Goal: Use online tool/utility: Utilize a website feature to perform a specific function

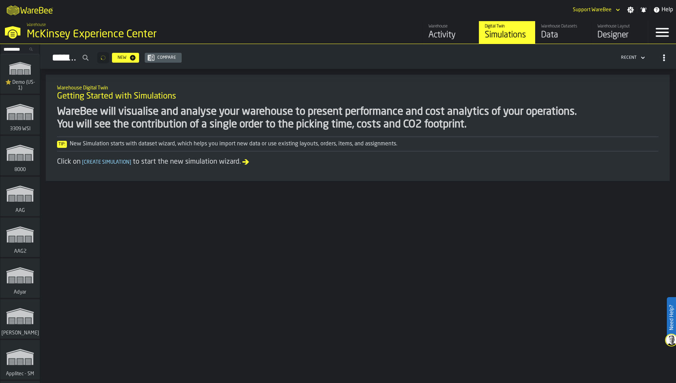
scroll to position [1714, 0]
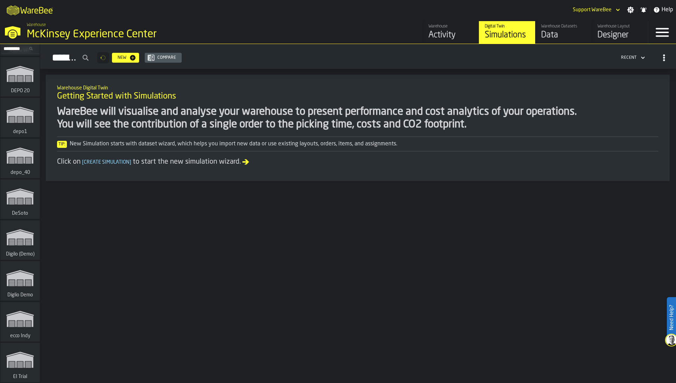
click at [598, 39] on div "Designer" at bounding box center [620, 35] width 45 height 11
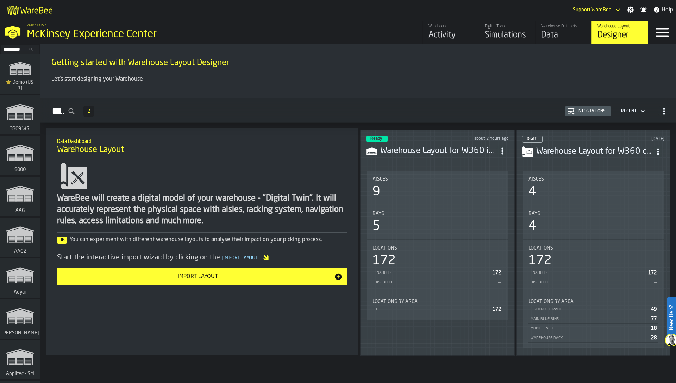
scroll to position [1714, 0]
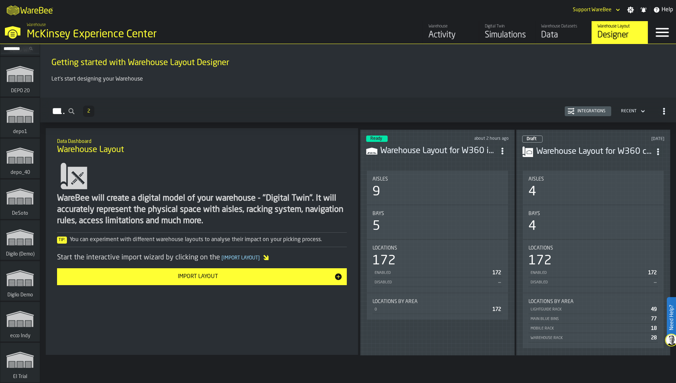
click at [4, 204] on icon "link-to-/wh/i/53489ce4-9a4e-4130-9411-87a947849922/simulations" at bounding box center [20, 197] width 34 height 28
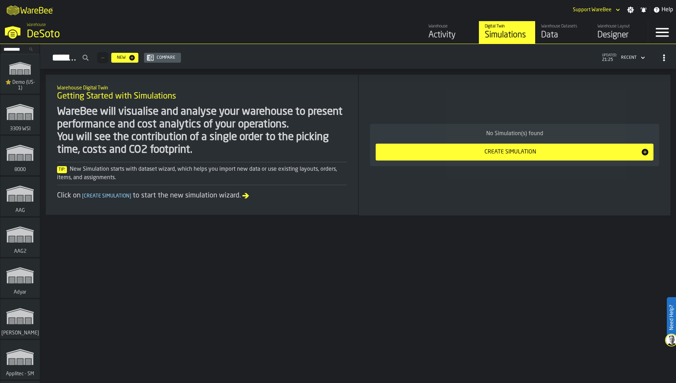
scroll to position [1714, 0]
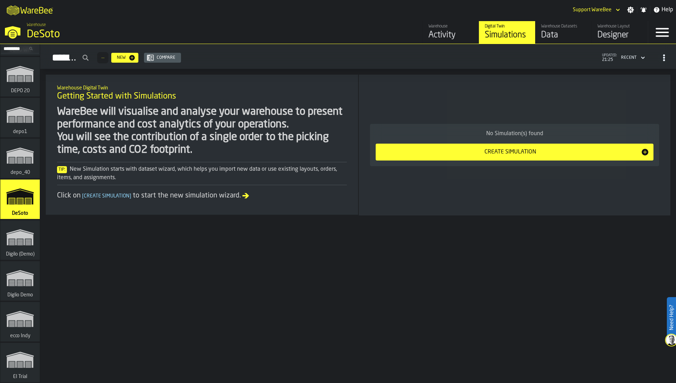
click at [597, 37] on link "Warehouse Layout Designer" at bounding box center [620, 32] width 56 height 23
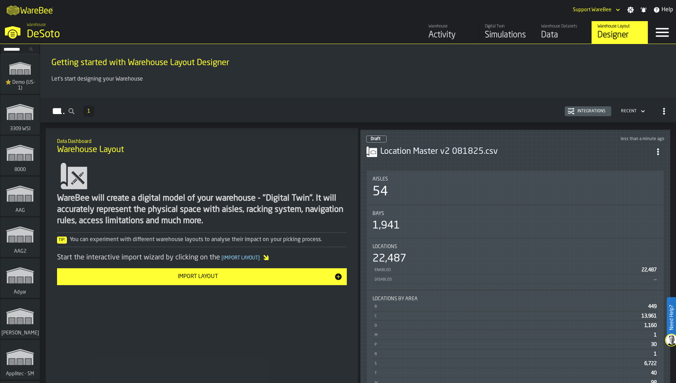
click at [475, 217] on div "Bays 1,941" at bounding box center [516, 221] width 286 height 21
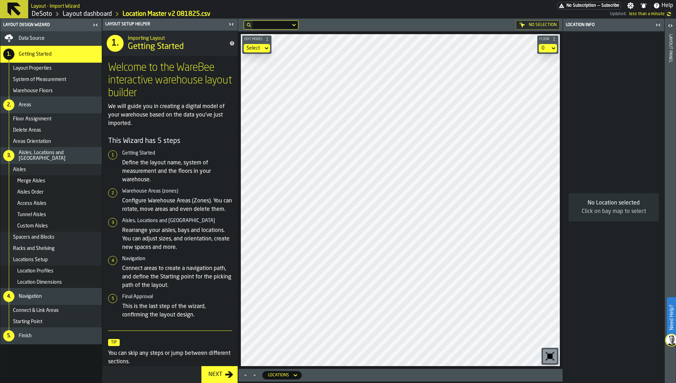
click at [232, 25] on icon "button-toggle-Close me" at bounding box center [231, 24] width 8 height 8
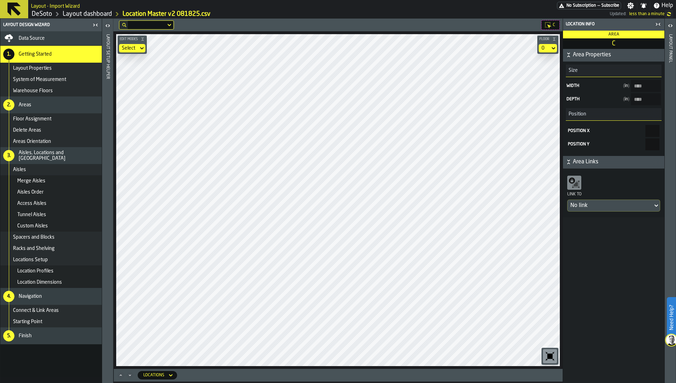
type input "****"
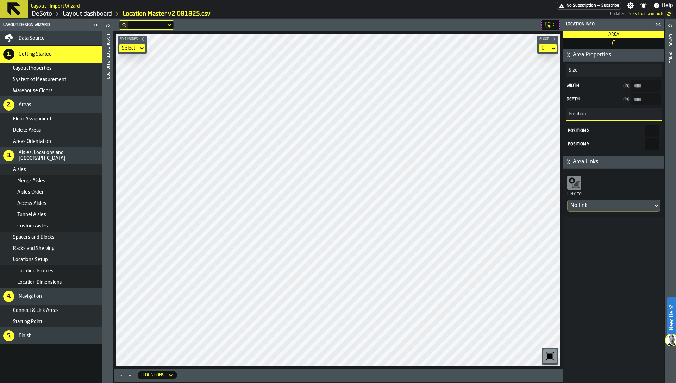
type input "****"
type input "******"
type input "****"
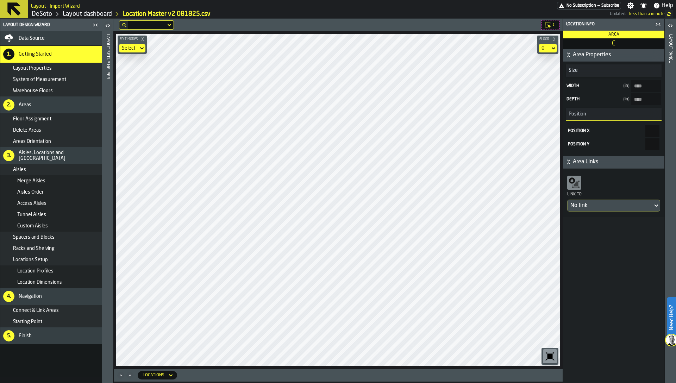
type input "****"
type input "******"
click at [206, 372] on div "C Edit Modes Select Floor 0 Locations" at bounding box center [338, 201] width 450 height 365
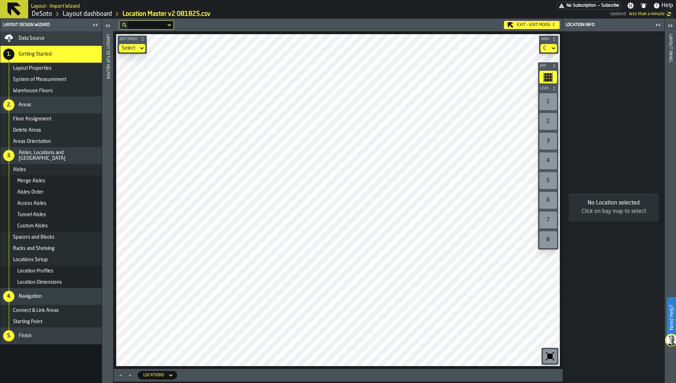
click at [299, 383] on div "Exit - Edit Mode: C Edit Modes Select Area C Bay Level 1 2 3 4 5 6 7 8 M A K I …" at bounding box center [338, 201] width 450 height 365
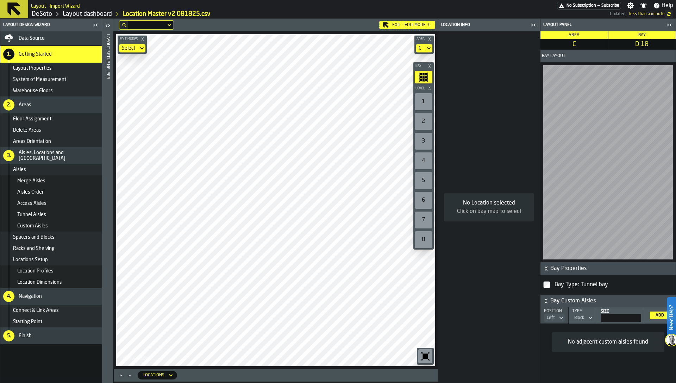
click at [292, 0] on html "Need Help? Layout - Import Wizard No Subscription — Subscribe Settings Notifica…" at bounding box center [338, 191] width 676 height 383
click at [403, 28] on div "Exit - Edit Mode: C" at bounding box center [407, 25] width 56 height 8
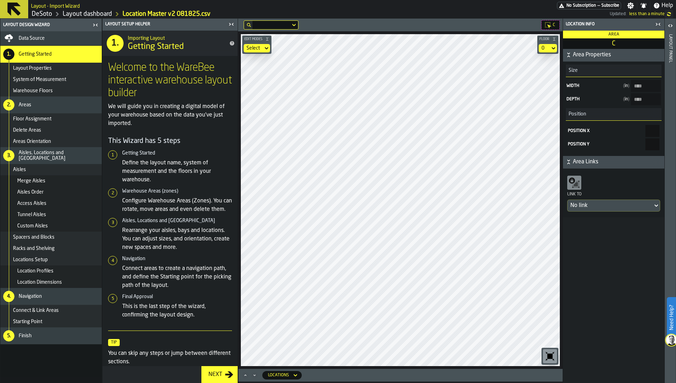
click at [232, 24] on icon "button-toggle-Close me" at bounding box center [231, 24] width 8 height 8
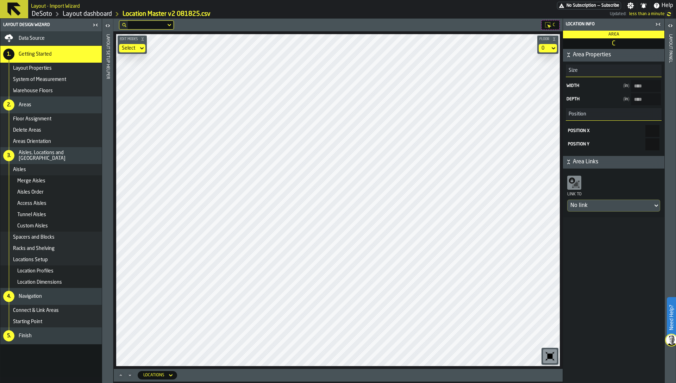
click at [90, 13] on link "Layout dashboard" at bounding box center [87, 14] width 49 height 8
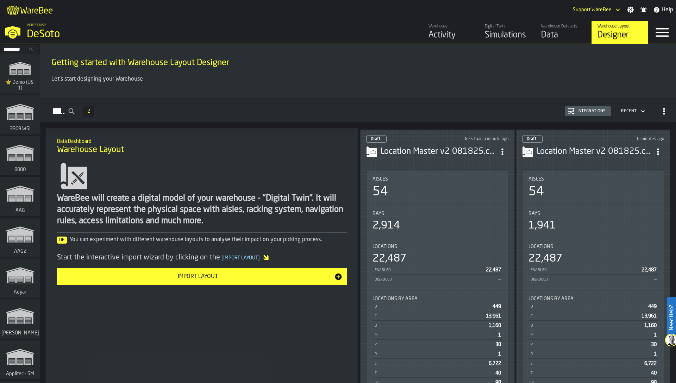
click at [426, 220] on div "2,914" at bounding box center [438, 226] width 130 height 13
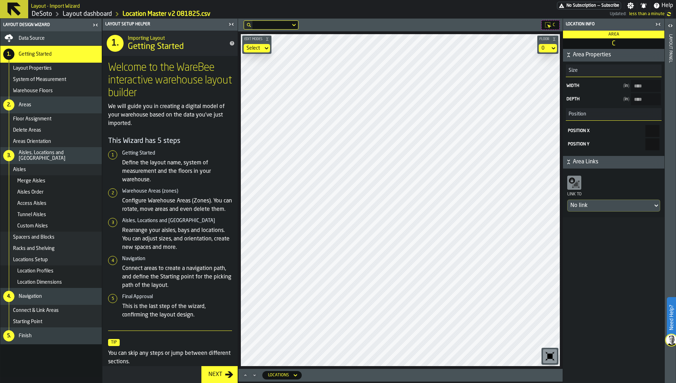
click at [231, 24] on icon "button-toggle-Close me" at bounding box center [231, 24] width 8 height 8
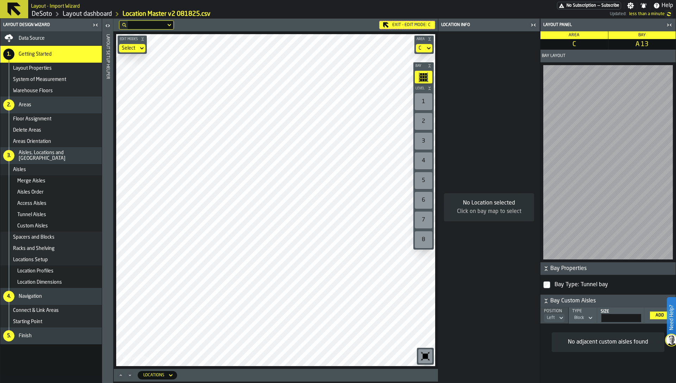
click at [89, 84] on main "Layout Design Wizard Data Source 1. Getting Started Layout Properties System of…" at bounding box center [338, 201] width 676 height 365
click at [96, 26] on icon "button-toggle-Close me" at bounding box center [95, 25] width 8 height 8
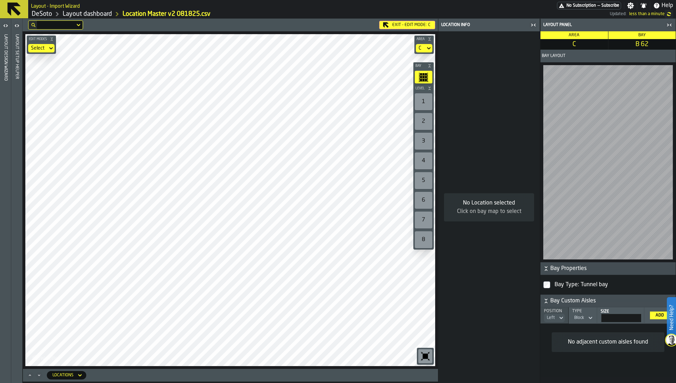
click at [406, 23] on div "Exit - Edit Mode: C" at bounding box center [407, 25] width 56 height 8
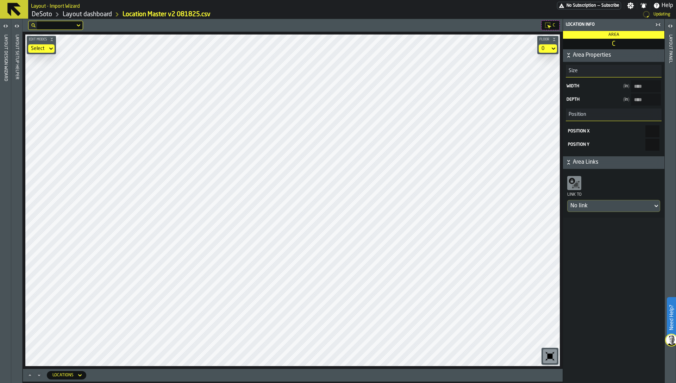
type input "****"
type input "***"
type input "****"
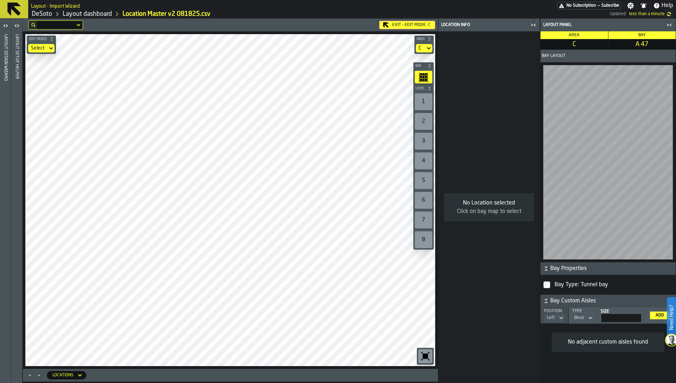
click at [425, 100] on div "1" at bounding box center [424, 101] width 18 height 17
click at [398, 26] on div "Exit - Edit Mode: C" at bounding box center [407, 25] width 56 height 8
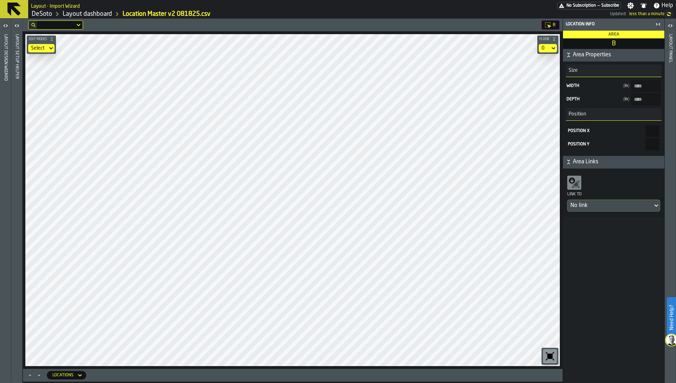
type input "****"
type input "******"
type input "****"
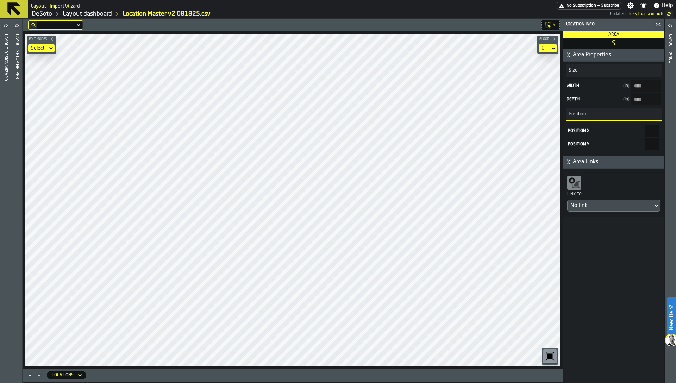
type input "****"
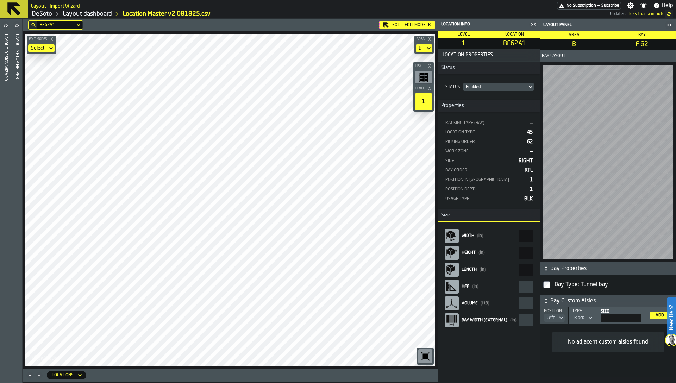
click at [404, 23] on div "Exit - Edit Mode: B" at bounding box center [407, 25] width 56 height 8
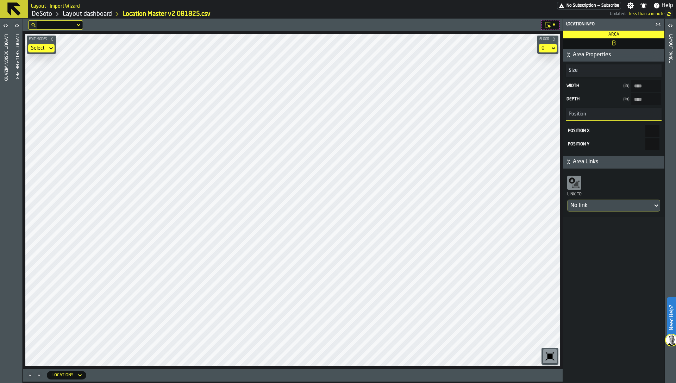
type input "****"
type input "***"
type input "****"
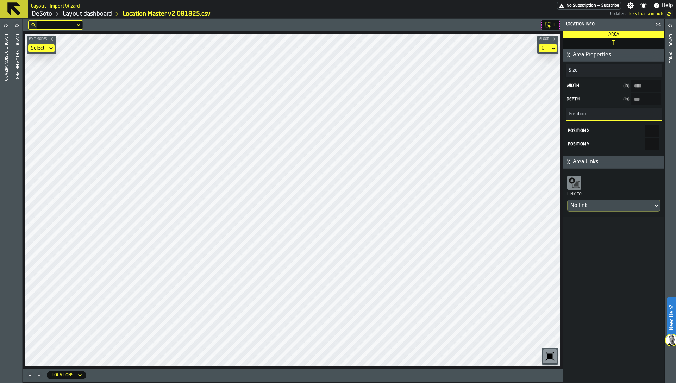
type input "****"
type input "******"
click at [671, 173] on div "Layout panel" at bounding box center [670, 207] width 5 height 349
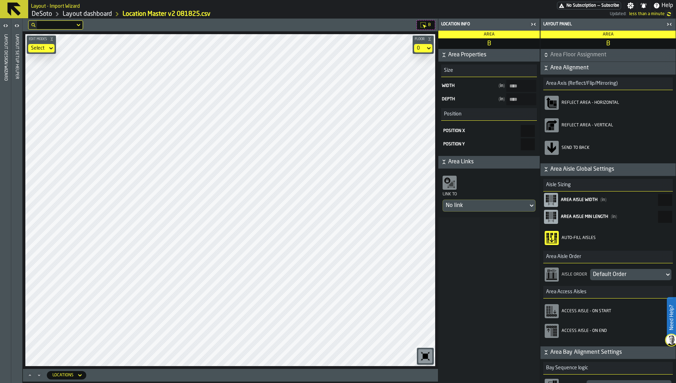
click at [606, 276] on div "Default Order" at bounding box center [627, 275] width 69 height 8
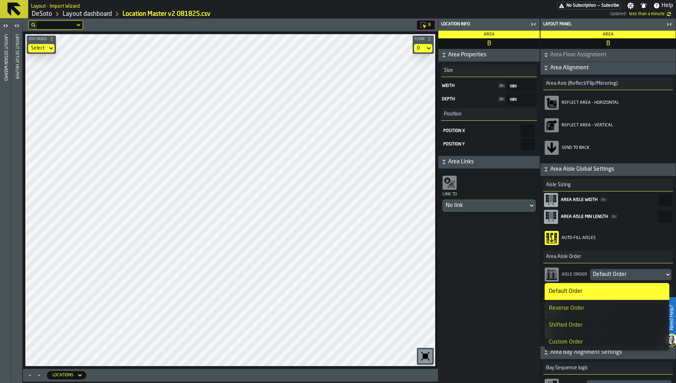
click at [594, 308] on div "Reverse Order" at bounding box center [607, 308] width 116 height 8
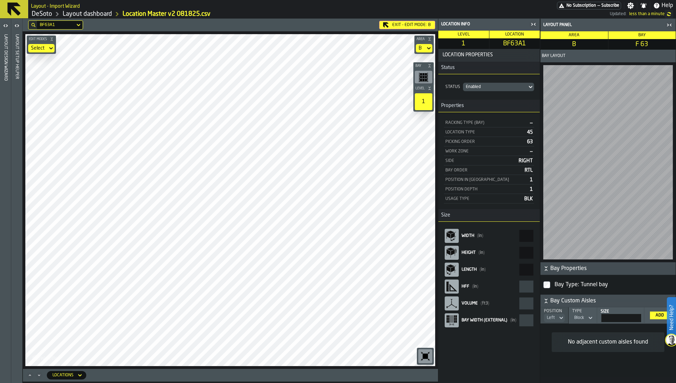
click at [404, 27] on div "Exit - Edit Mode: B" at bounding box center [407, 25] width 56 height 8
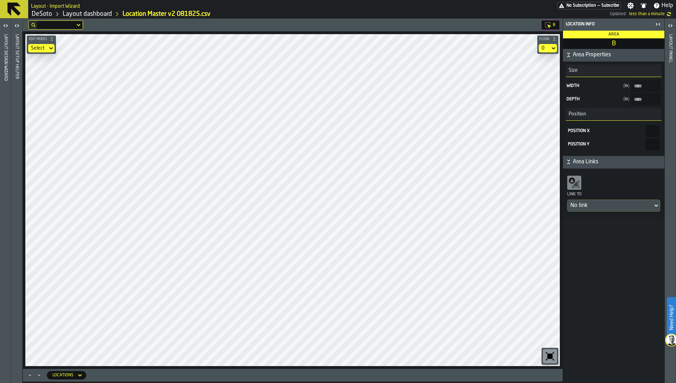
type input "****"
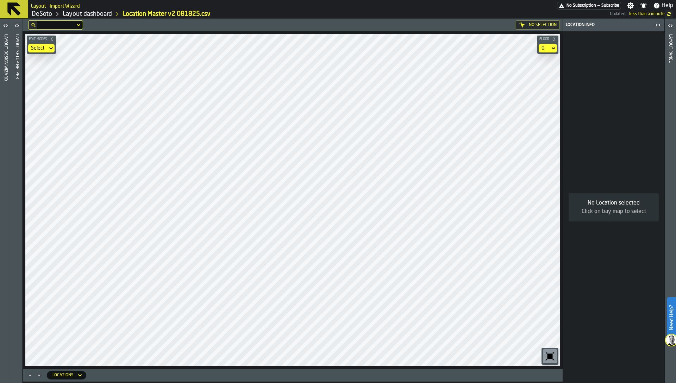
click at [44, 15] on link "DeSoto" at bounding box center [42, 14] width 20 height 8
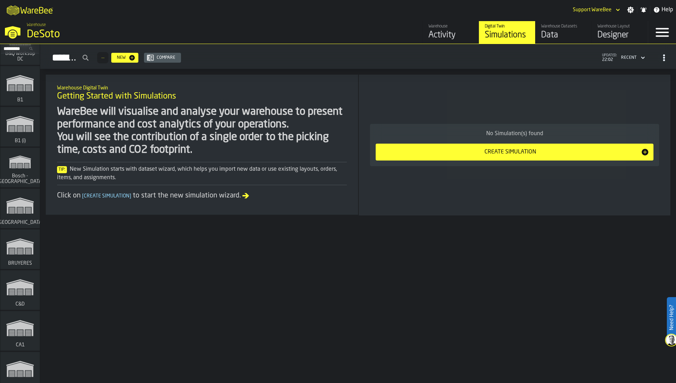
scroll to position [5136, 0]
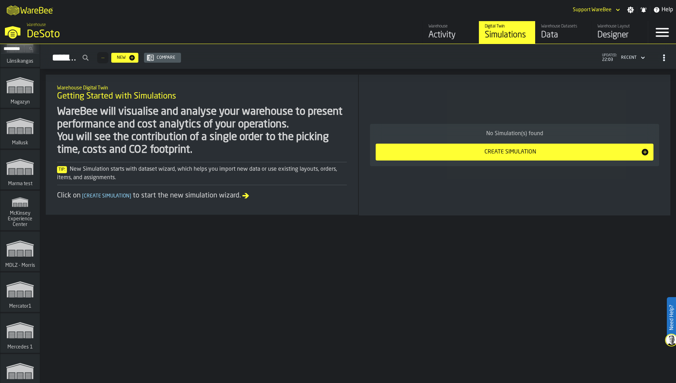
click at [301, 180] on div "Tip: New Simulation starts with dataset wizard, which helps you import new data…" at bounding box center [202, 173] width 290 height 17
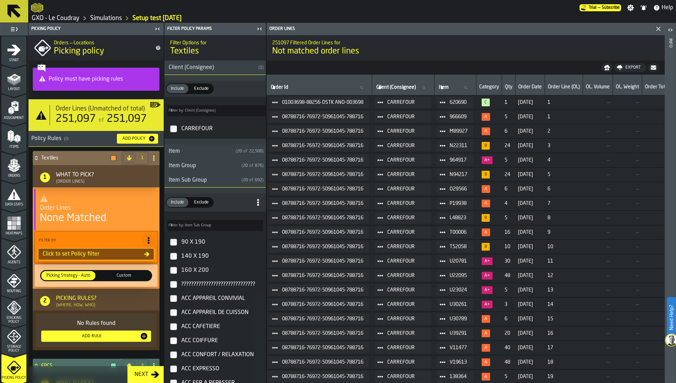
scroll to position [40, 0]
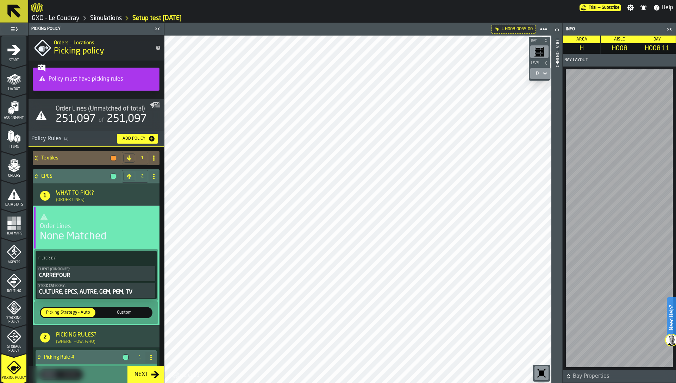
click at [671, 31] on icon "button-toggle-Close me" at bounding box center [670, 29] width 8 height 8
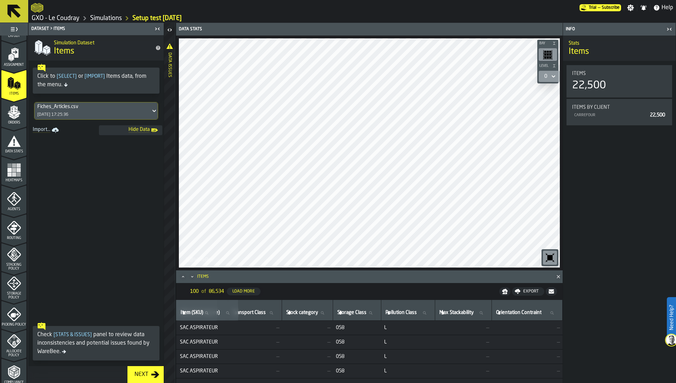
scroll to position [156, 0]
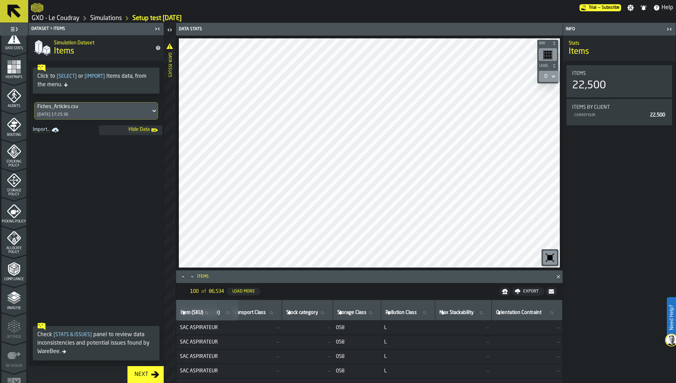
click at [12, 212] on icon "menu Picking Policy" at bounding box center [14, 211] width 14 height 14
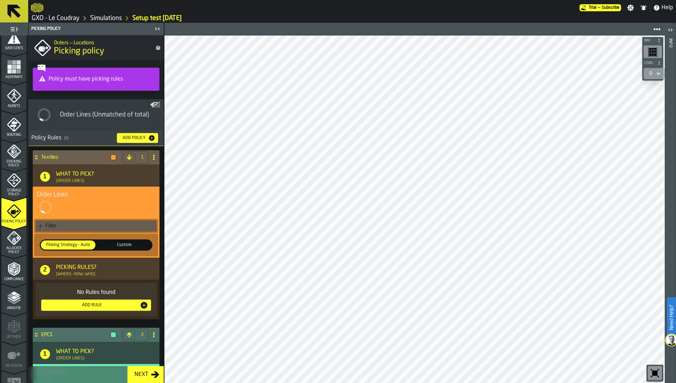
scroll to position [73, 0]
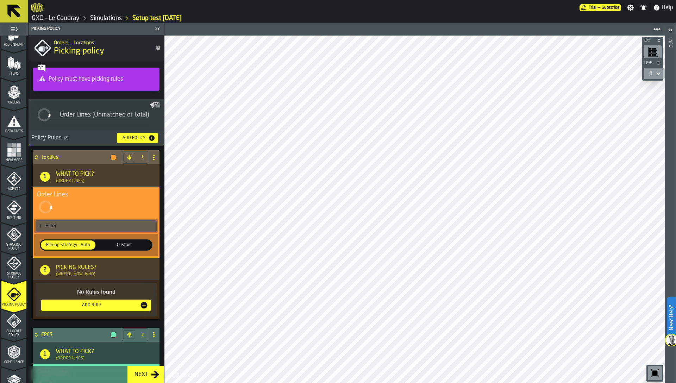
click at [16, 66] on polygon "menu Items" at bounding box center [15, 66] width 3 height 6
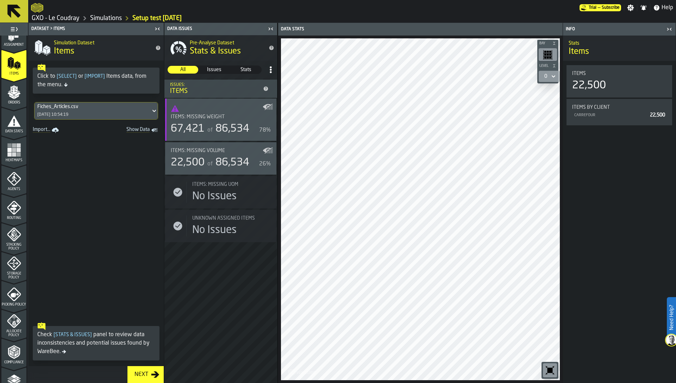
click at [0, 0] on icon "Show Data" at bounding box center [0, 0] width 0 height 0
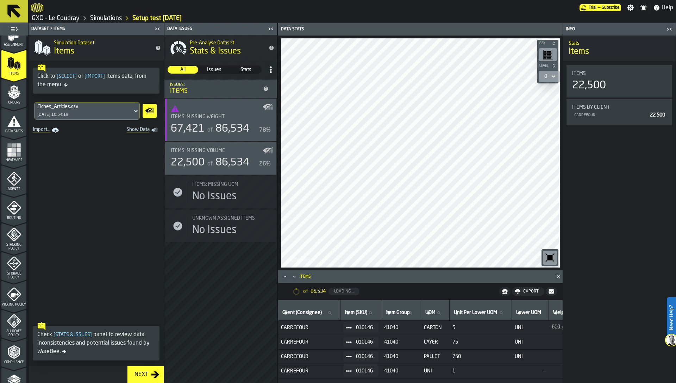
click at [271, 27] on icon "button-toggle-Close me" at bounding box center [271, 29] width 8 height 8
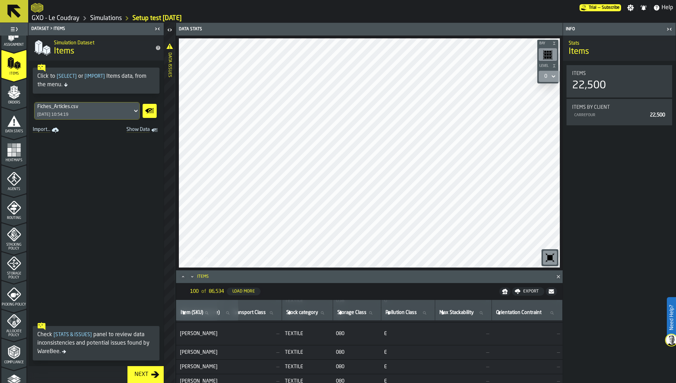
scroll to position [265, 635]
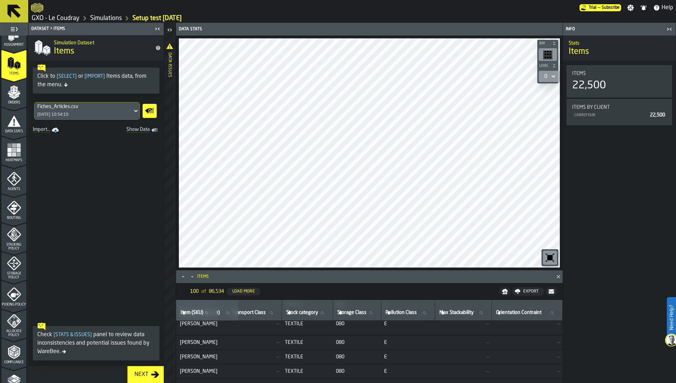
click at [301, 341] on span "TEXTILE" at bounding box center [307, 343] width 45 height 6
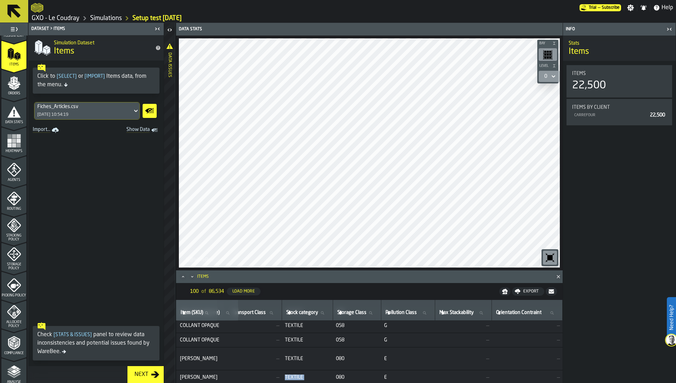
click at [13, 286] on icon "menu Picking Policy" at bounding box center [15, 286] width 8 height 5
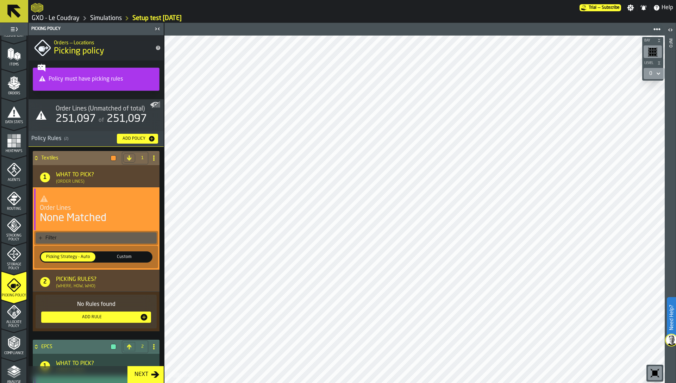
click at [53, 240] on div "Filter" at bounding box center [99, 238] width 109 height 6
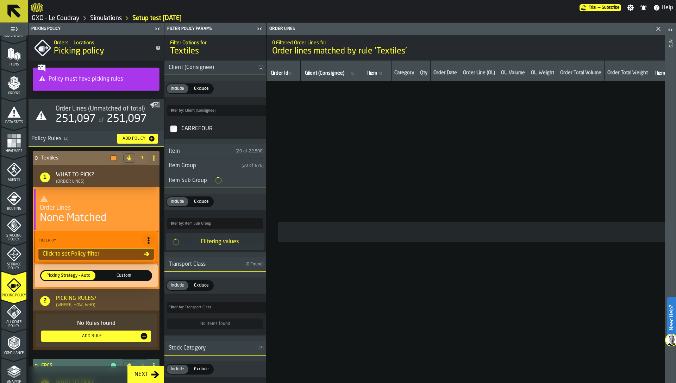
click at [7, 118] on icon "menu Data Stats" at bounding box center [14, 112] width 14 height 14
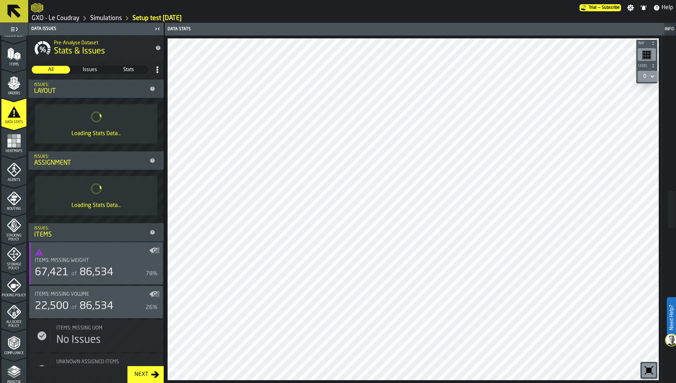
click at [156, 69] on circle at bounding box center [157, 70] width 2 height 2
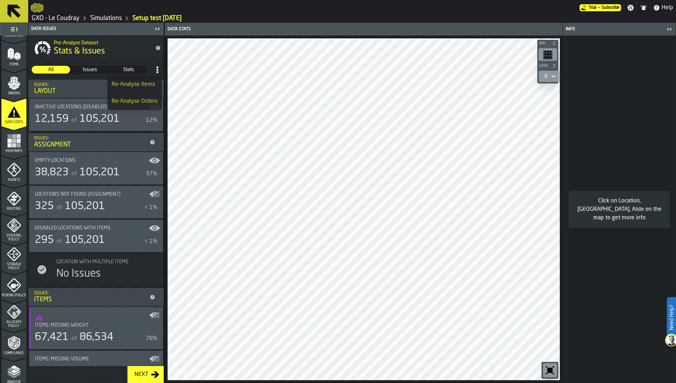
click at [143, 104] on div "Re-Analyse Orders" at bounding box center [135, 101] width 46 height 8
click at [154, 72] on icon at bounding box center [157, 69] width 7 height 7
click at [131, 54] on h1 "Stats & Issues" at bounding box center [102, 51] width 96 height 11
click at [9, 375] on icon "menu Analyse" at bounding box center [14, 372] width 14 height 14
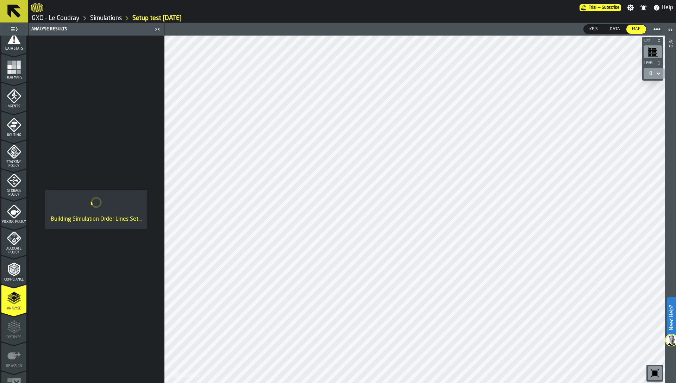
scroll to position [172, 0]
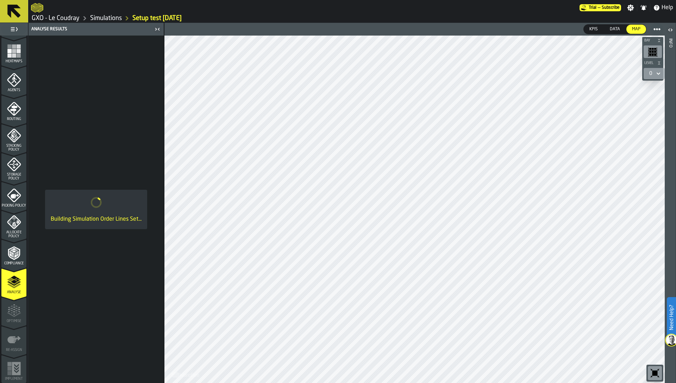
click at [14, 231] on span "Allocate Policy" at bounding box center [13, 235] width 25 height 8
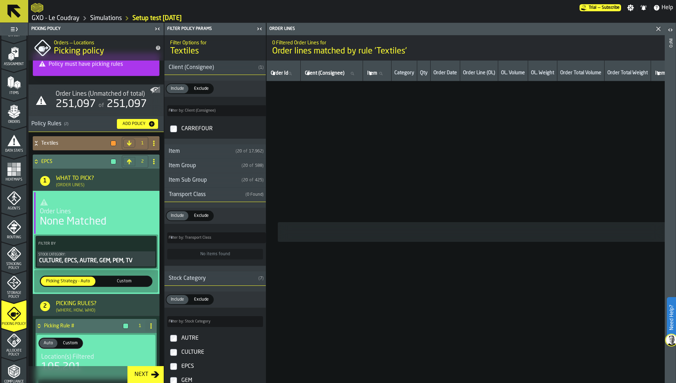
scroll to position [16, 0]
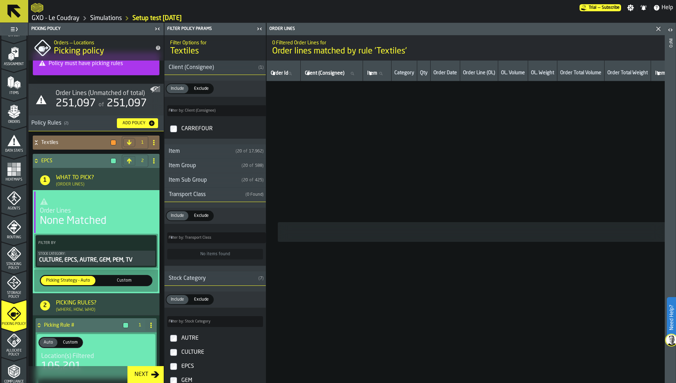
click at [9, 115] on polygon "menu Orders" at bounding box center [11, 116] width 5 height 4
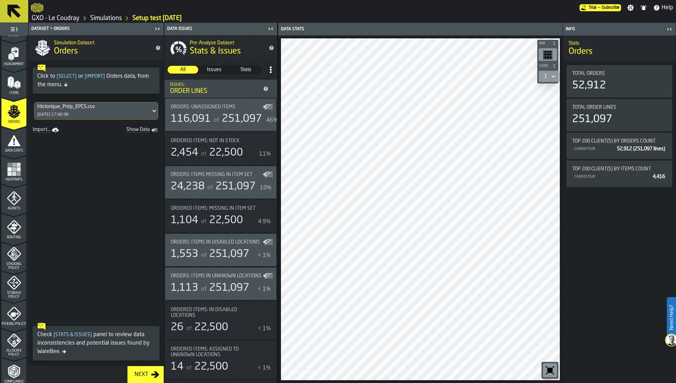
click at [11, 318] on icon "menu Picking Policy" at bounding box center [14, 314] width 14 height 14
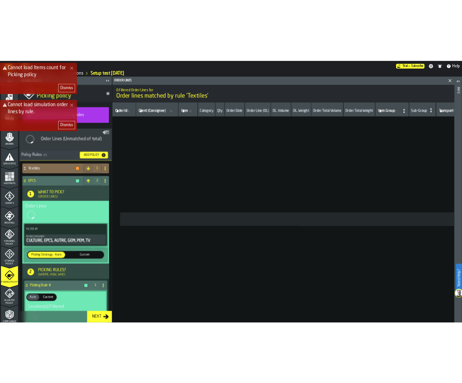
scroll to position [0, 3]
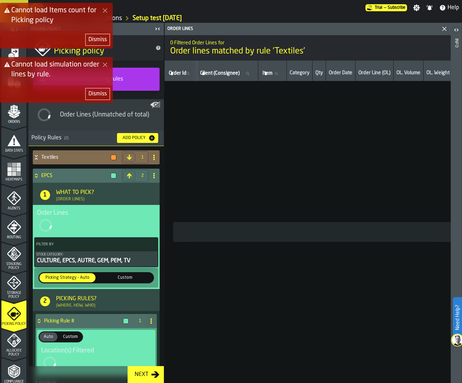
click at [92, 95] on div "Dismiss" at bounding box center [97, 94] width 18 height 8
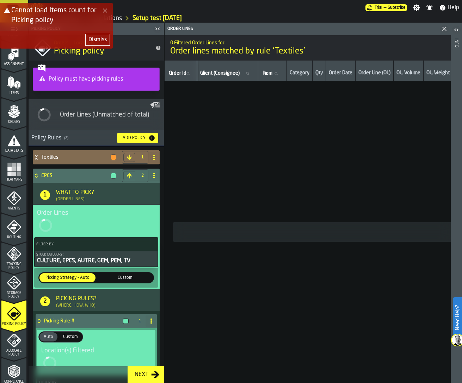
click at [96, 39] on div "Dismiss" at bounding box center [97, 40] width 18 height 8
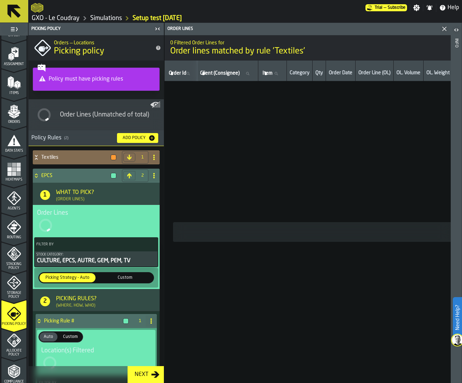
click at [66, 155] on h4 "Textiles" at bounding box center [74, 158] width 67 height 6
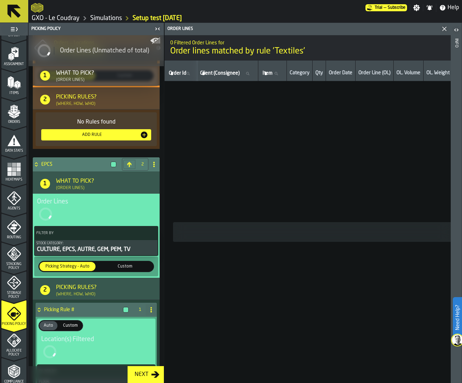
scroll to position [187, 0]
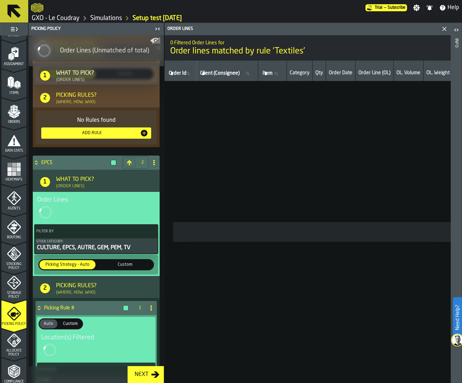
click at [7, 290] on div "Storage Policy" at bounding box center [13, 287] width 25 height 23
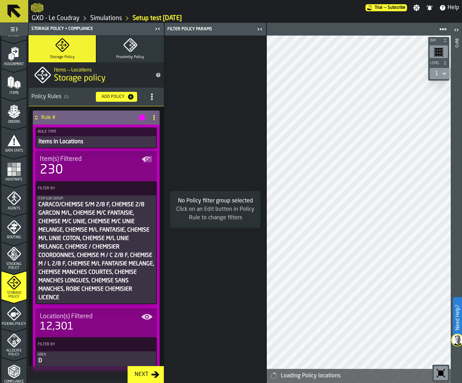
click at [10, 320] on div "Picking Policy" at bounding box center [13, 316] width 25 height 19
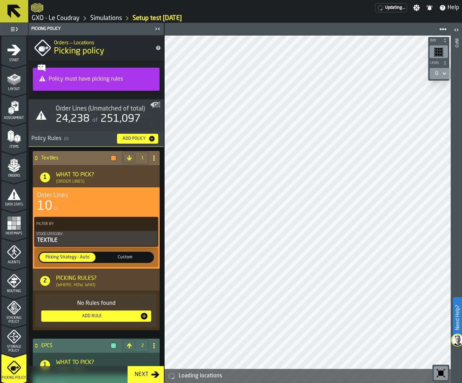
click at [94, 239] on div "TEXTILE" at bounding box center [96, 240] width 120 height 8
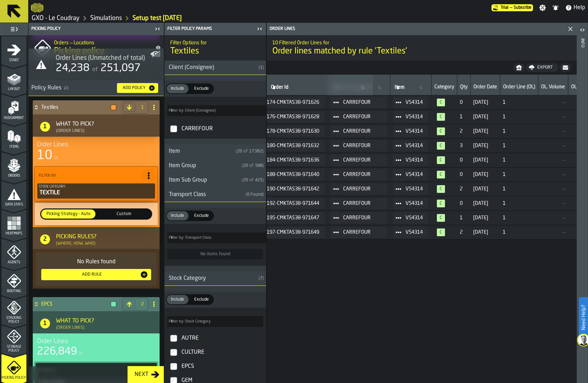
scroll to position [17, 0]
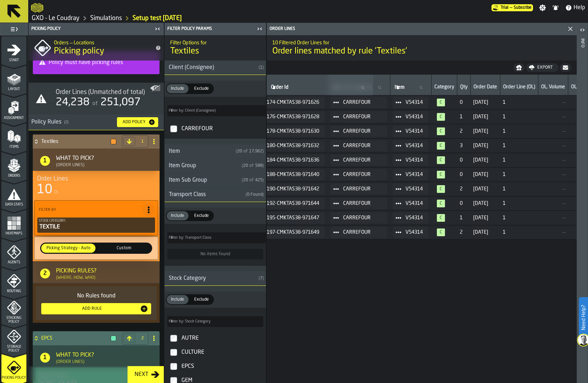
click at [9, 171] on icon "menu Orders" at bounding box center [14, 166] width 14 height 14
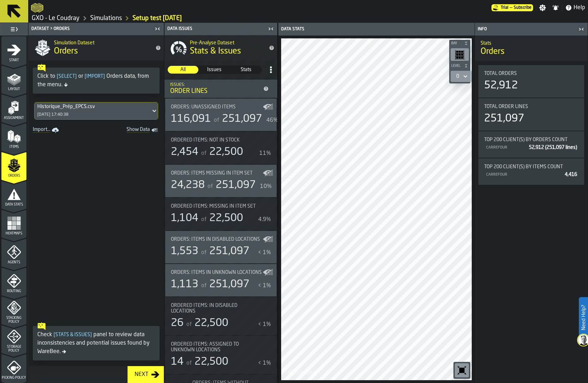
click at [79, 120] on div "Historique_Prép_EPCS.csv [DATE] 17:40:38" at bounding box center [96, 110] width 135 height 23
click at [82, 112] on div "Historique_Prép_EPCS.csv [DATE] 17:40:38" at bounding box center [93, 111] width 116 height 17
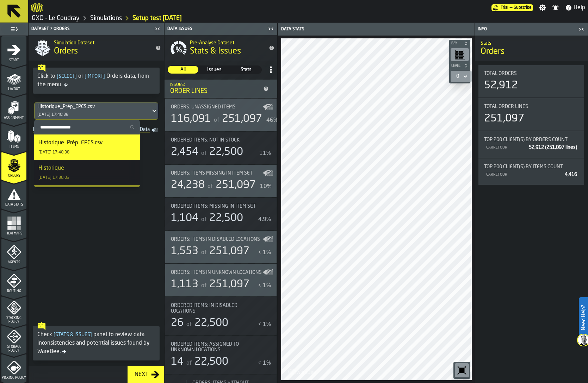
scroll to position [12, 0]
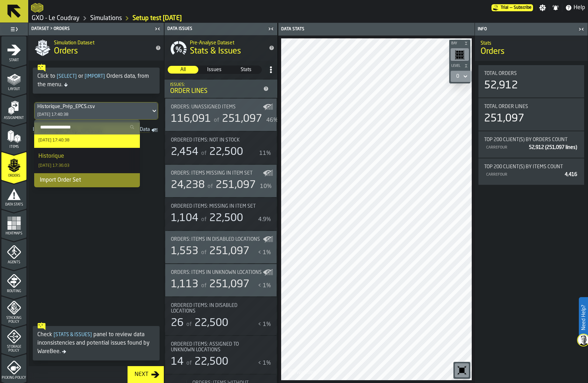
click at [85, 161] on div "Historique [DATE] 17:36:03" at bounding box center [86, 160] width 97 height 17
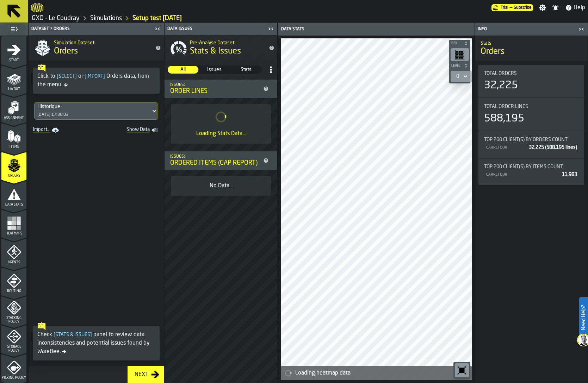
scroll to position [172, 0]
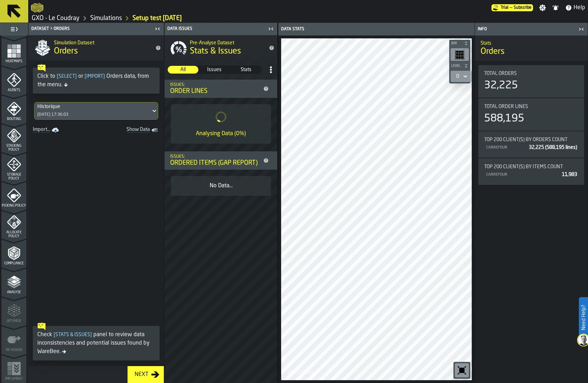
click at [17, 194] on icon "menu Picking Policy" at bounding box center [15, 196] width 8 height 5
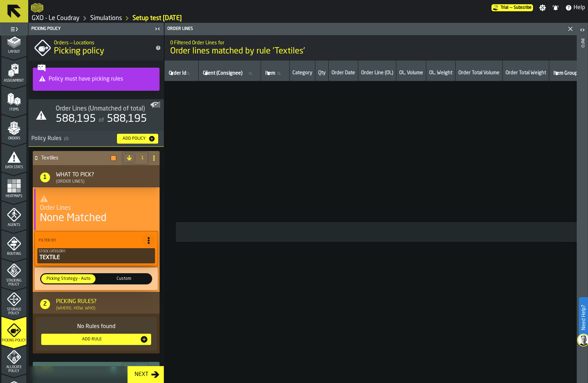
scroll to position [0, 0]
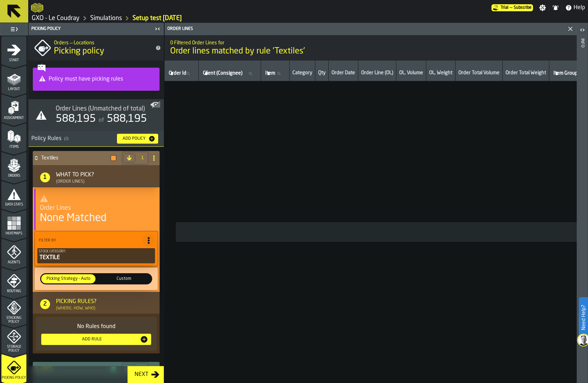
click at [12, 225] on icon "menu Heatmaps" at bounding box center [14, 223] width 14 height 14
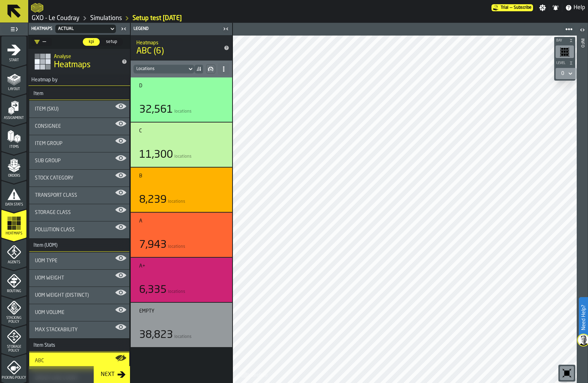
click at [11, 197] on icon "menu Data Stats" at bounding box center [13, 194] width 13 height 11
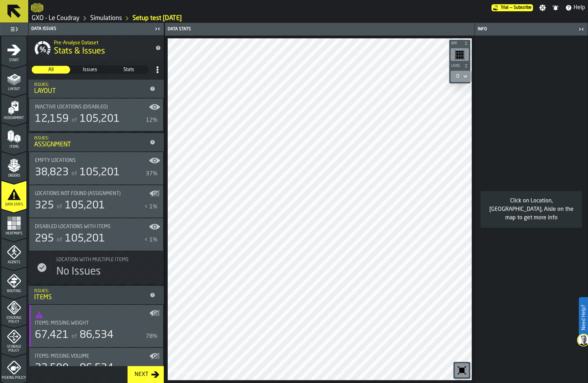
click at [156, 70] on circle at bounding box center [157, 70] width 2 height 2
click at [136, 103] on div "Re-Analyse Orders" at bounding box center [135, 101] width 46 height 8
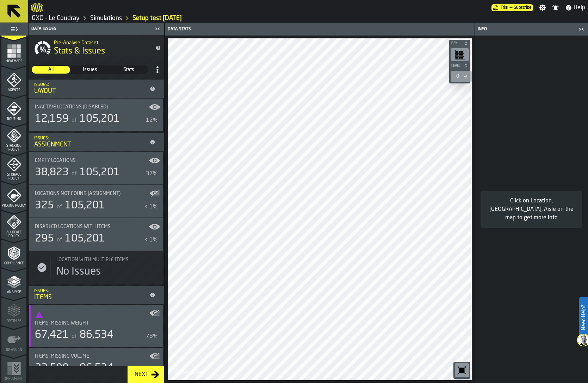
click at [12, 225] on polygon "menu Allocate Policy" at bounding box center [13, 225] width 2 height 3
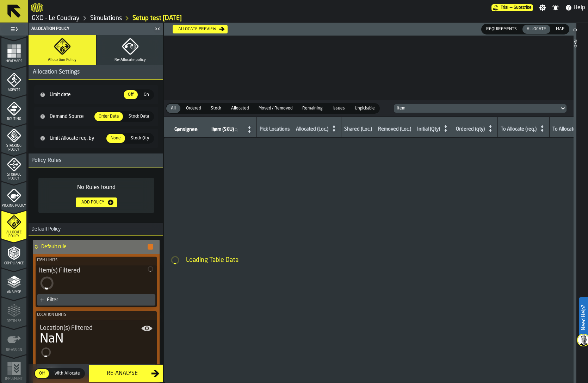
click at [11, 190] on icon "menu Picking Policy" at bounding box center [14, 196] width 14 height 14
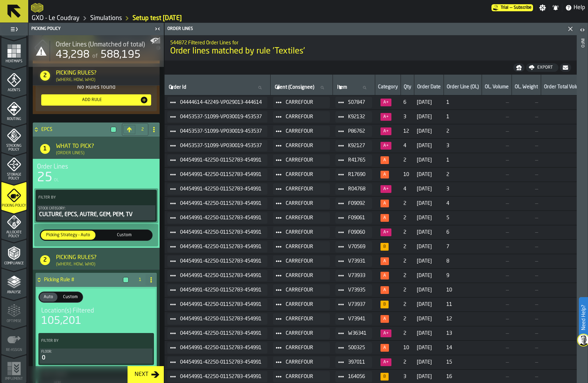
scroll to position [220, 0]
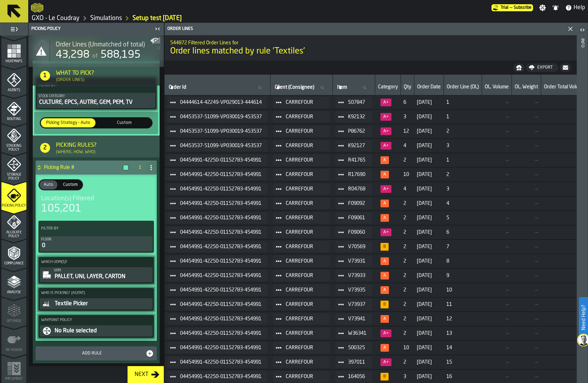
click at [84, 305] on div "Textile Picker" at bounding box center [102, 304] width 97 height 8
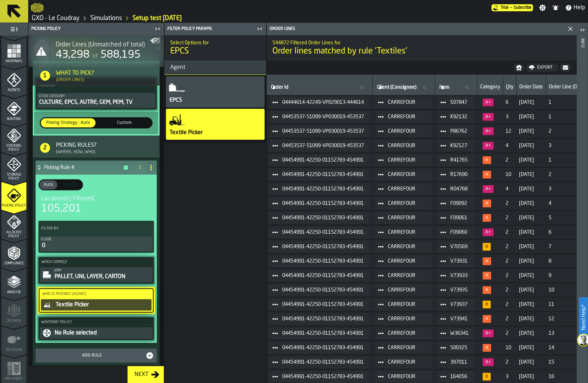
click at [196, 95] on div "EPCS" at bounding box center [215, 91] width 99 height 31
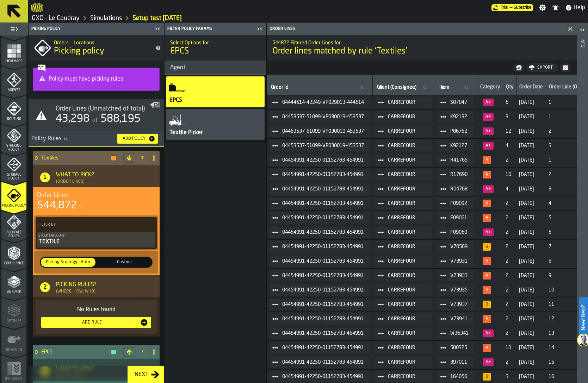
scroll to position [47, 0]
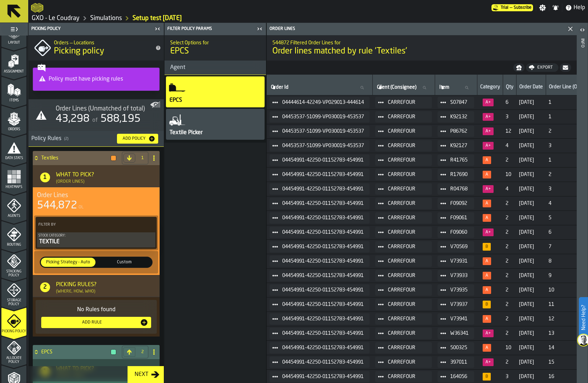
click at [12, 124] on polygon "menu Orders" at bounding box center [11, 124] width 5 height 4
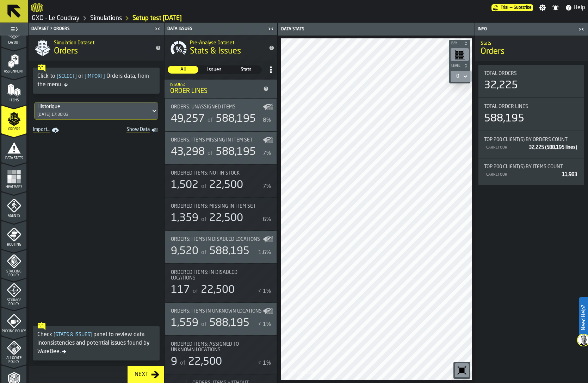
click at [67, 116] on div "[DATE] 17:36:03" at bounding box center [52, 114] width 31 height 5
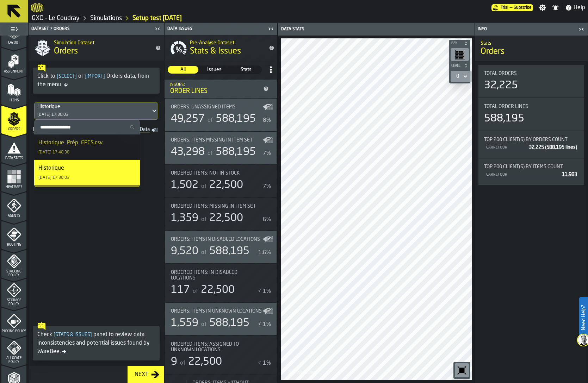
click at [67, 159] on li "Historique_Prép_EPCS.csv [DATE] 17:40:38" at bounding box center [87, 147] width 106 height 25
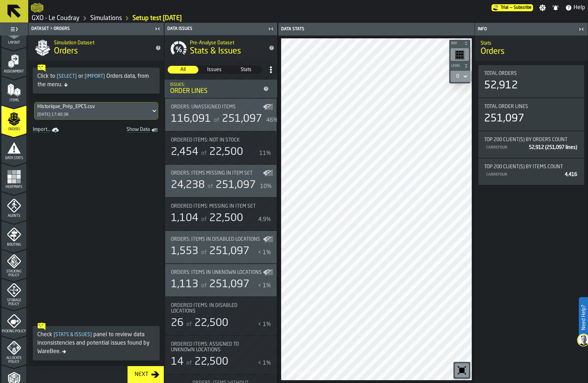
click at [14, 93] on polygon "menu Items" at bounding box center [15, 93] width 3 height 6
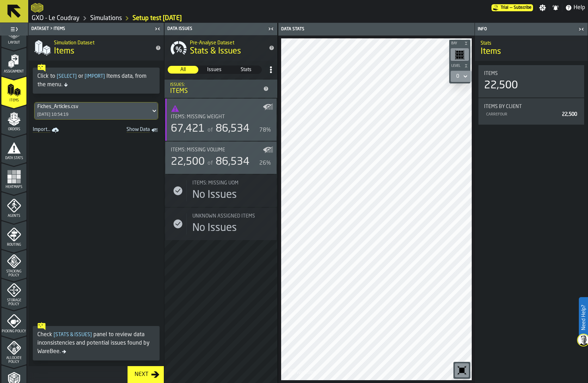
click at [12, 178] on rect "menu Heatmaps" at bounding box center [14, 177] width 4 height 4
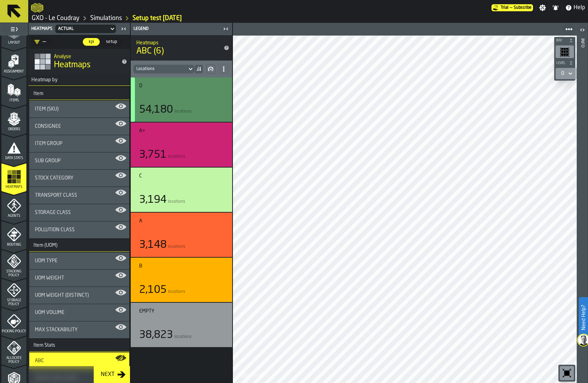
click at [134, 101] on div "button-" at bounding box center [133, 100] width 4 height 44
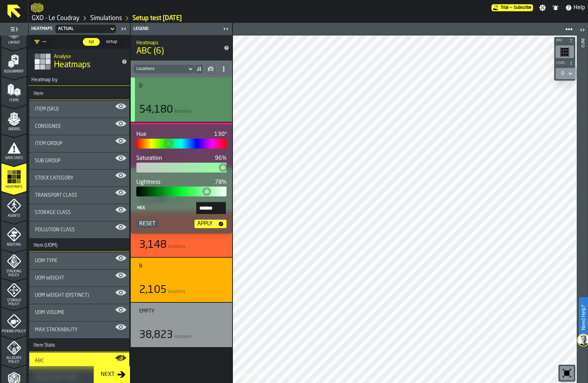
type input "*"
type input "*******"
click at [142, 167] on div at bounding box center [181, 168] width 90 height 10
click at [214, 225] on div "Apply" at bounding box center [204, 224] width 21 height 8
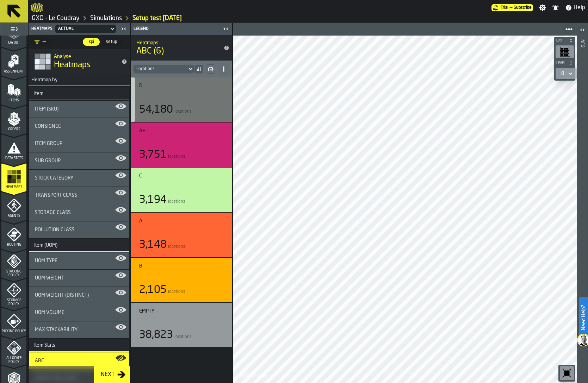
click at [189, 372] on div "D 54,180 locations A+ 3,751 locations C 3,194 locations A 3,148 locations B 2,1…" at bounding box center [181, 231] width 101 height 306
